Goal: Information Seeking & Learning: Learn about a topic

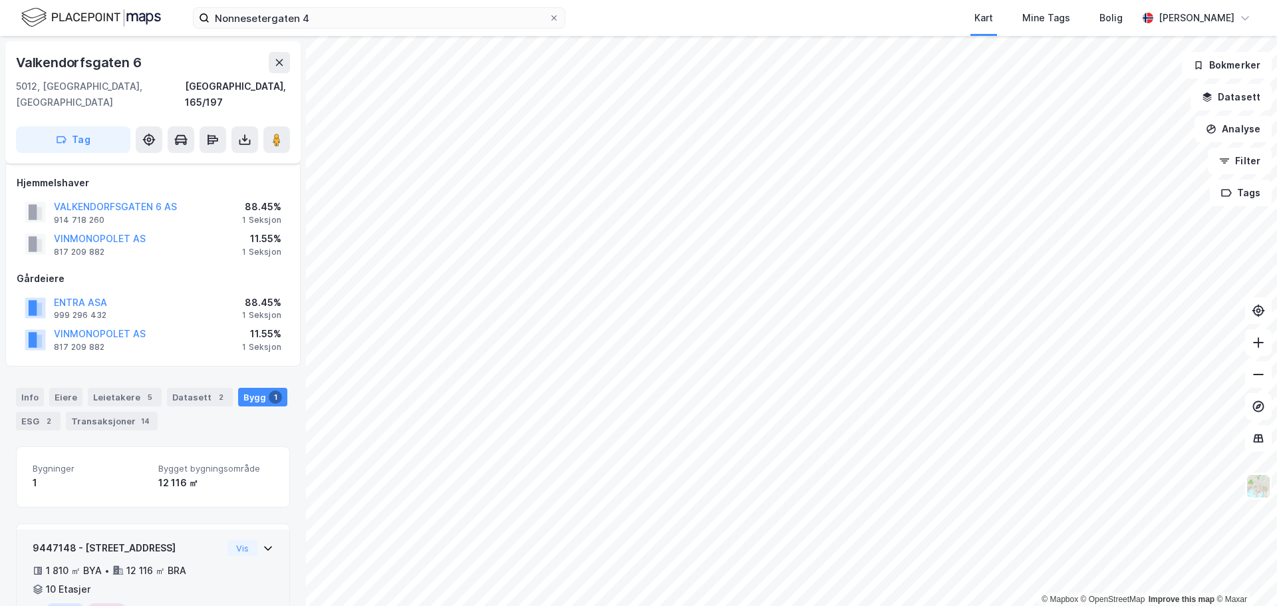
scroll to position [50, 0]
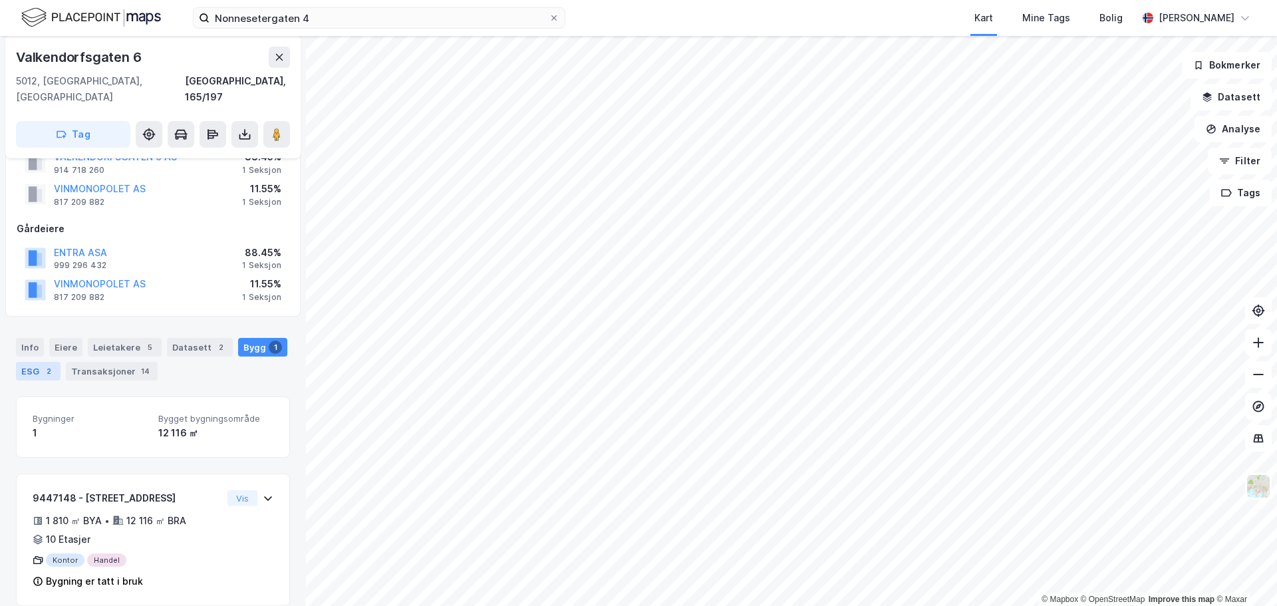
click at [43, 362] on div "ESG 2" at bounding box center [38, 371] width 45 height 19
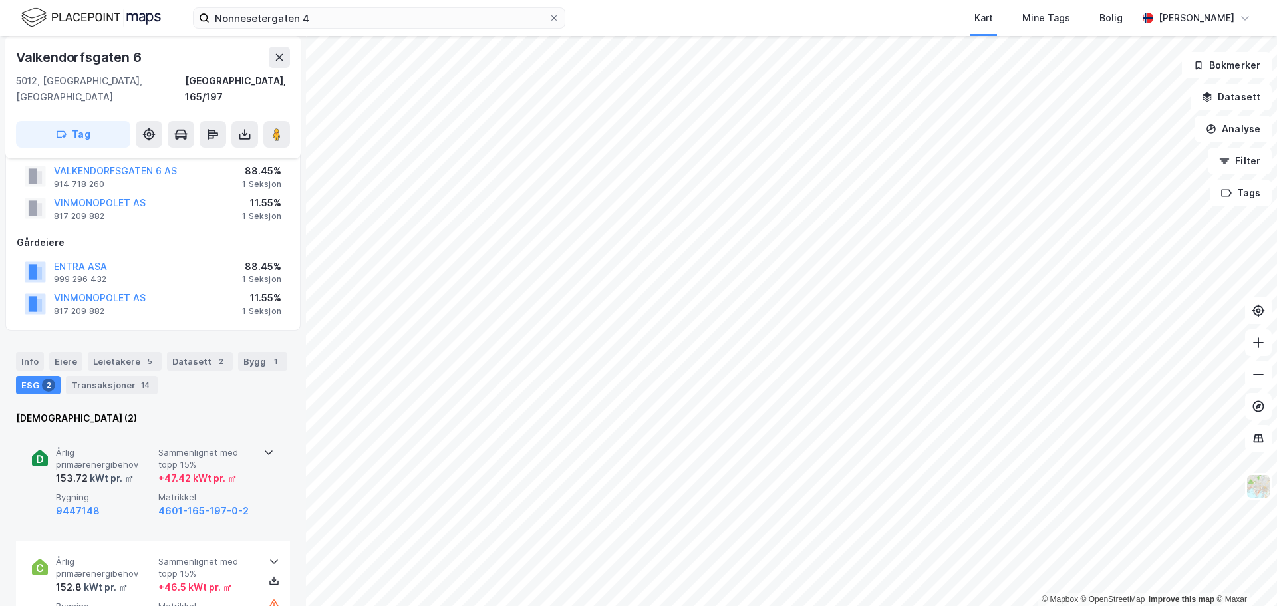
scroll to position [66, 0]
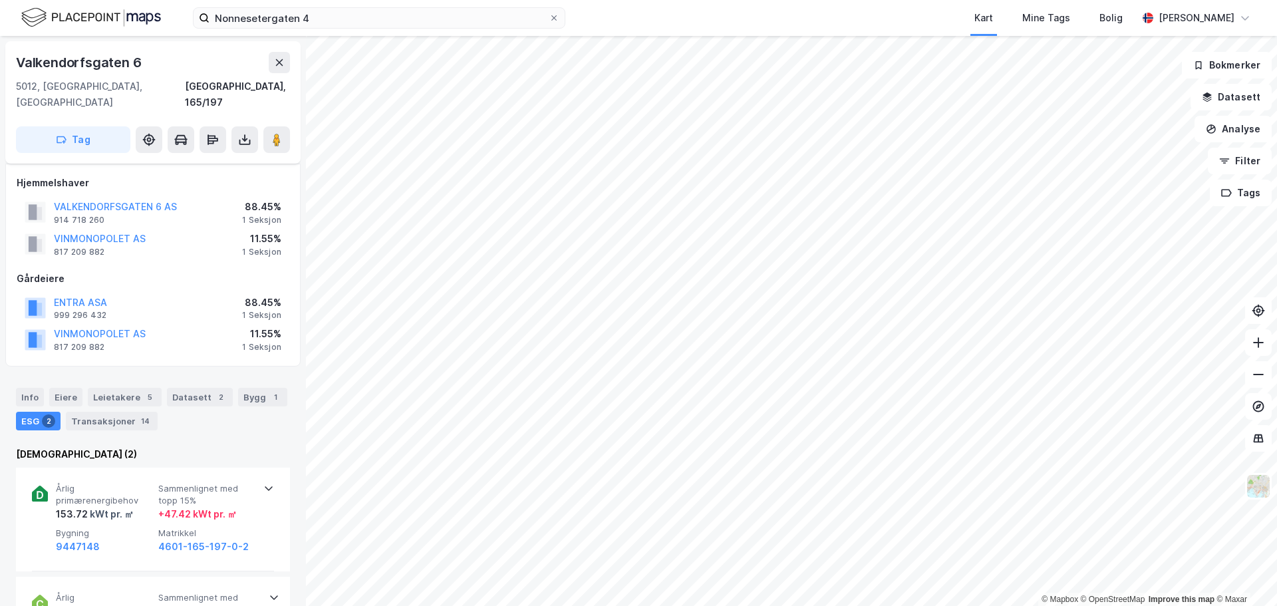
scroll to position [66, 0]
